Goal: Information Seeking & Learning: Learn about a topic

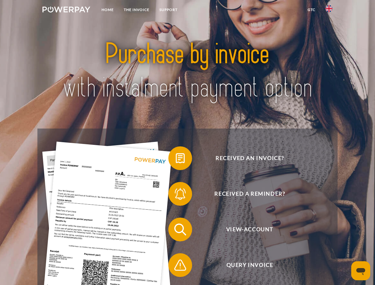
click at [66, 10] on img at bounding box center [66, 10] width 48 height 6
click at [329, 10] on img at bounding box center [328, 8] width 7 height 7
click at [311, 10] on link "GTC" at bounding box center [311, 9] width 18 height 11
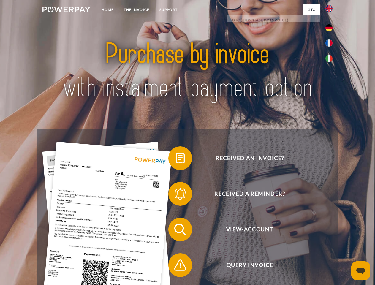
click at [176, 159] on span at bounding box center [171, 158] width 30 height 30
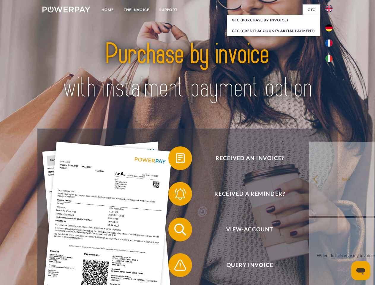
click at [176, 195] on span at bounding box center [171, 194] width 30 height 30
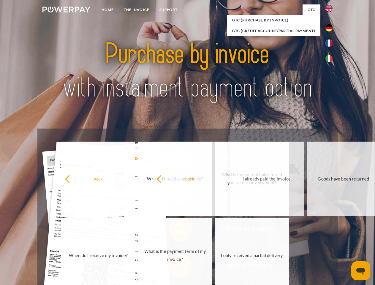
click at [176, 266] on span at bounding box center [171, 265] width 30 height 30
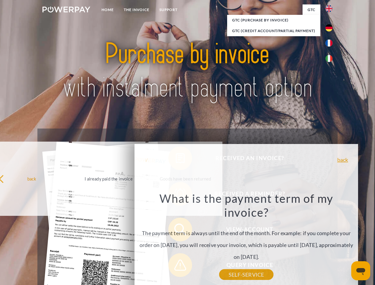
click at [361, 271] on icon "Open messaging window" at bounding box center [360, 271] width 9 height 7
